Goal: Task Accomplishment & Management: Use online tool/utility

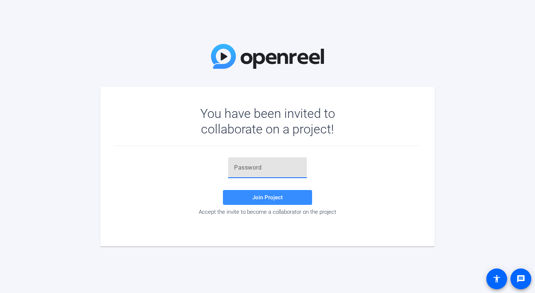
click at [285, 165] on input "text" at bounding box center [267, 167] width 67 height 9
paste input "XR!^;c"
type input "XR!^;c"
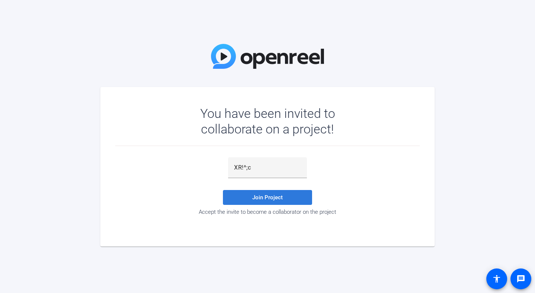
click at [278, 200] on span "Join Project" at bounding box center [267, 197] width 30 height 7
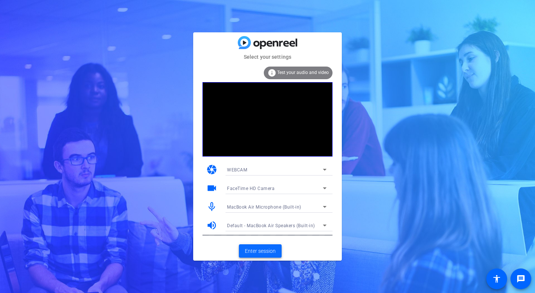
click at [250, 250] on span "Enter session" at bounding box center [260, 251] width 31 height 8
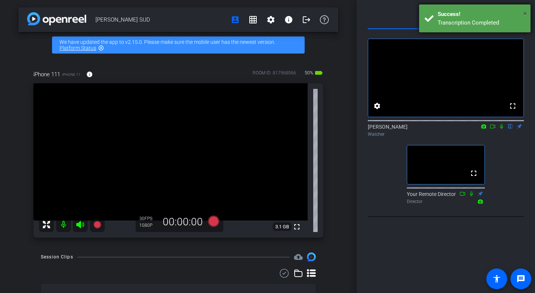
click at [523, 12] on span "×" at bounding box center [525, 13] width 4 height 9
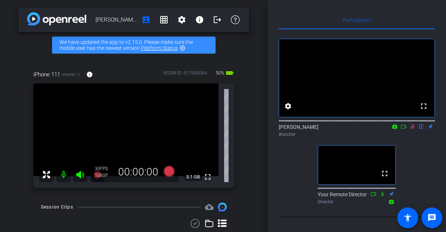
click at [413, 129] on icon at bounding box center [413, 126] width 6 height 5
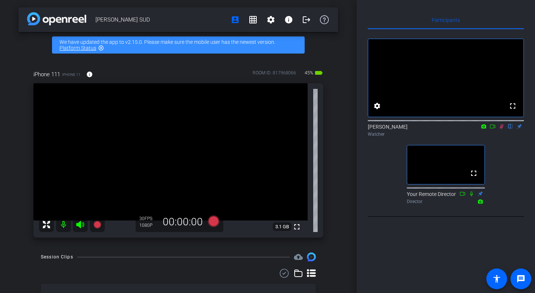
click at [503, 129] on icon at bounding box center [502, 126] width 6 height 5
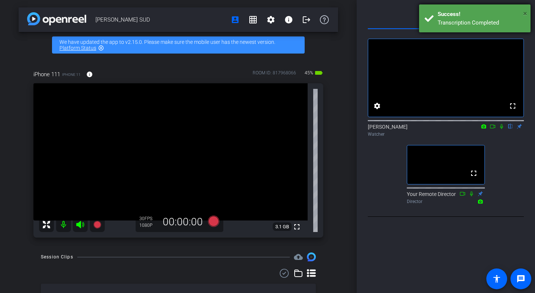
click at [526, 13] on span "×" at bounding box center [525, 13] width 4 height 9
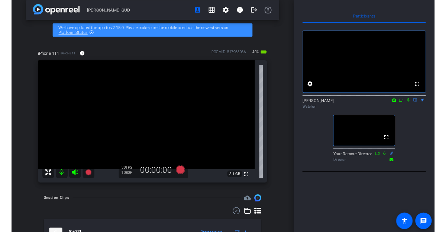
scroll to position [9, 0]
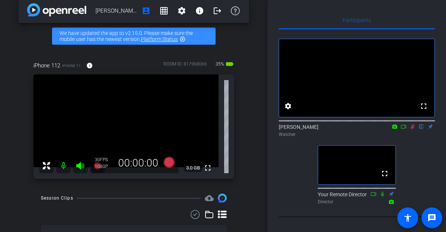
click at [413, 129] on icon at bounding box center [413, 126] width 6 height 5
click at [412, 129] on icon at bounding box center [413, 126] width 6 height 5
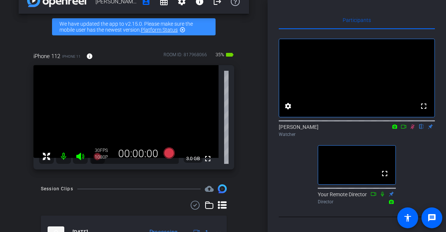
scroll to position [18, 0]
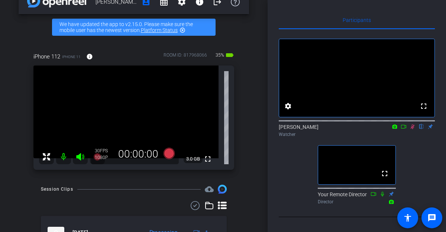
click at [413, 129] on icon at bounding box center [413, 126] width 6 height 5
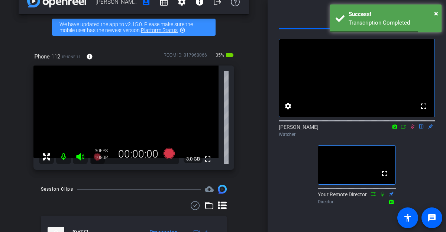
click at [412, 129] on icon at bounding box center [413, 126] width 4 height 5
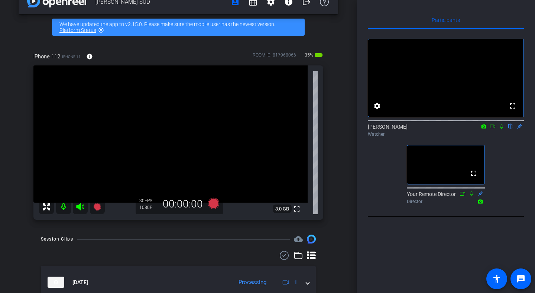
click at [503, 129] on icon at bounding box center [502, 126] width 6 height 5
click at [493, 129] on icon at bounding box center [493, 126] width 6 height 5
click at [500, 129] on icon at bounding box center [502, 126] width 6 height 5
click at [511, 129] on mat-icon "flip" at bounding box center [510, 126] width 9 height 7
click at [503, 129] on icon at bounding box center [502, 126] width 6 height 5
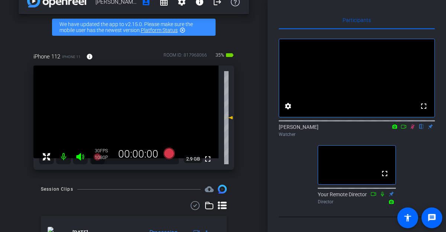
click at [412, 129] on icon at bounding box center [413, 126] width 4 height 5
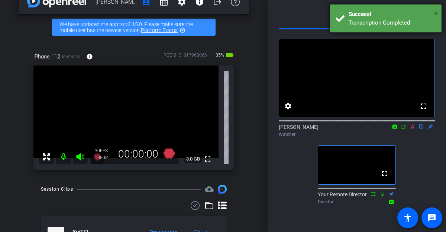
click at [436, 12] on span "×" at bounding box center [436, 13] width 4 height 9
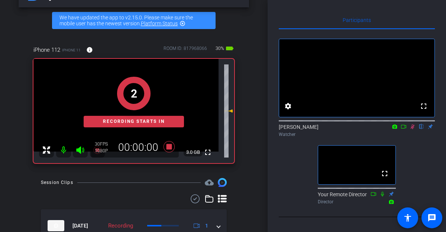
scroll to position [16, 0]
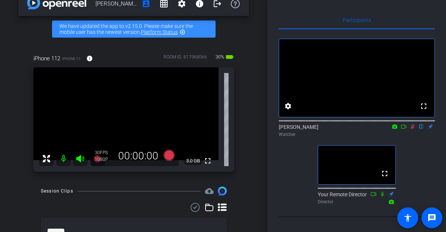
click at [413, 125] on icon at bounding box center [413, 126] width 4 height 5
click at [412, 126] on icon at bounding box center [413, 126] width 4 height 5
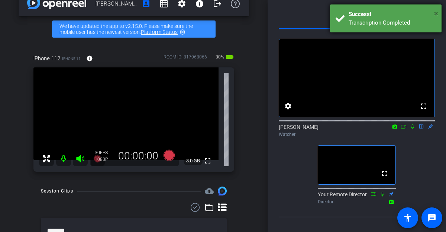
click at [435, 13] on span "×" at bounding box center [436, 13] width 4 height 9
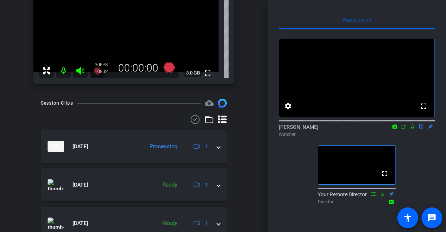
scroll to position [0, 0]
